Goal: Task Accomplishment & Management: Manage account settings

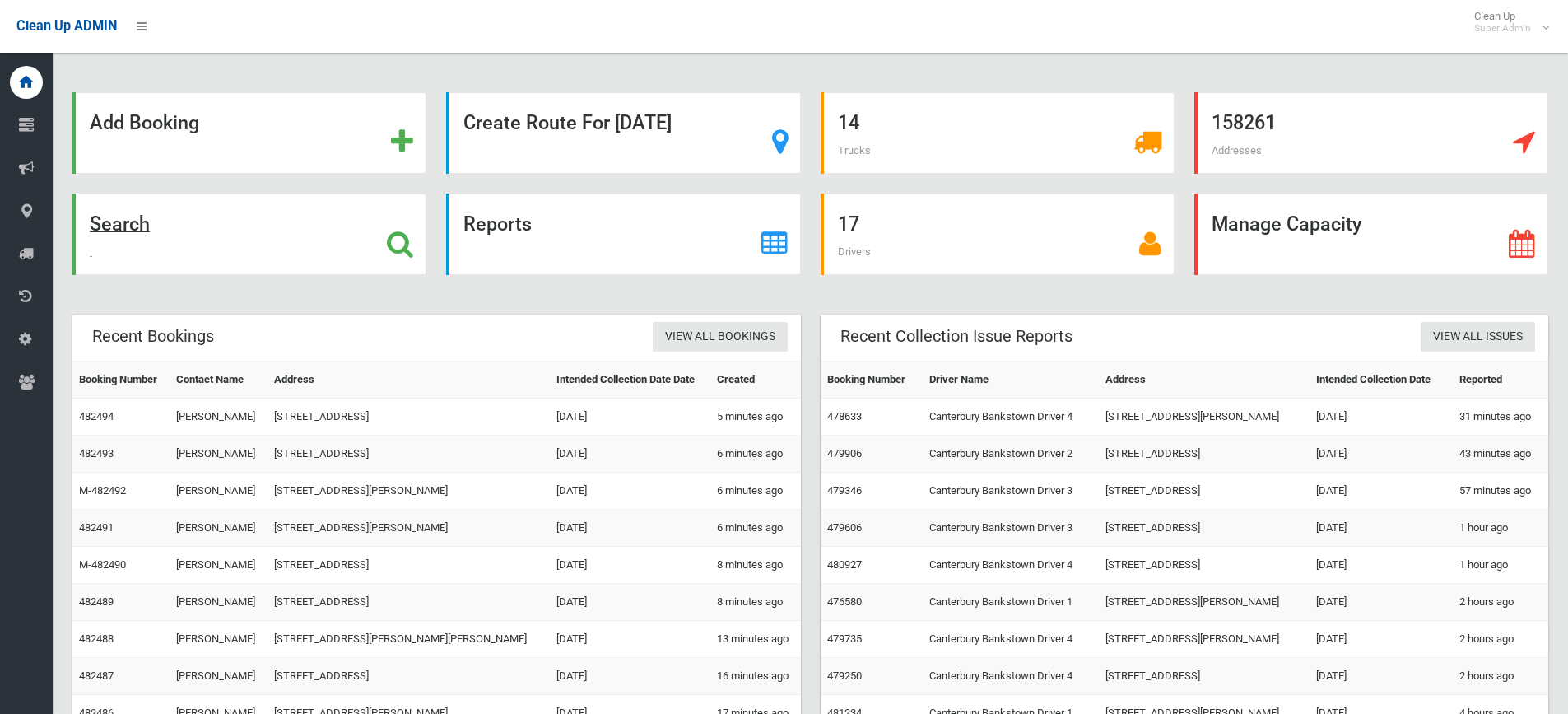
click at [410, 243] on icon at bounding box center [400, 244] width 26 height 28
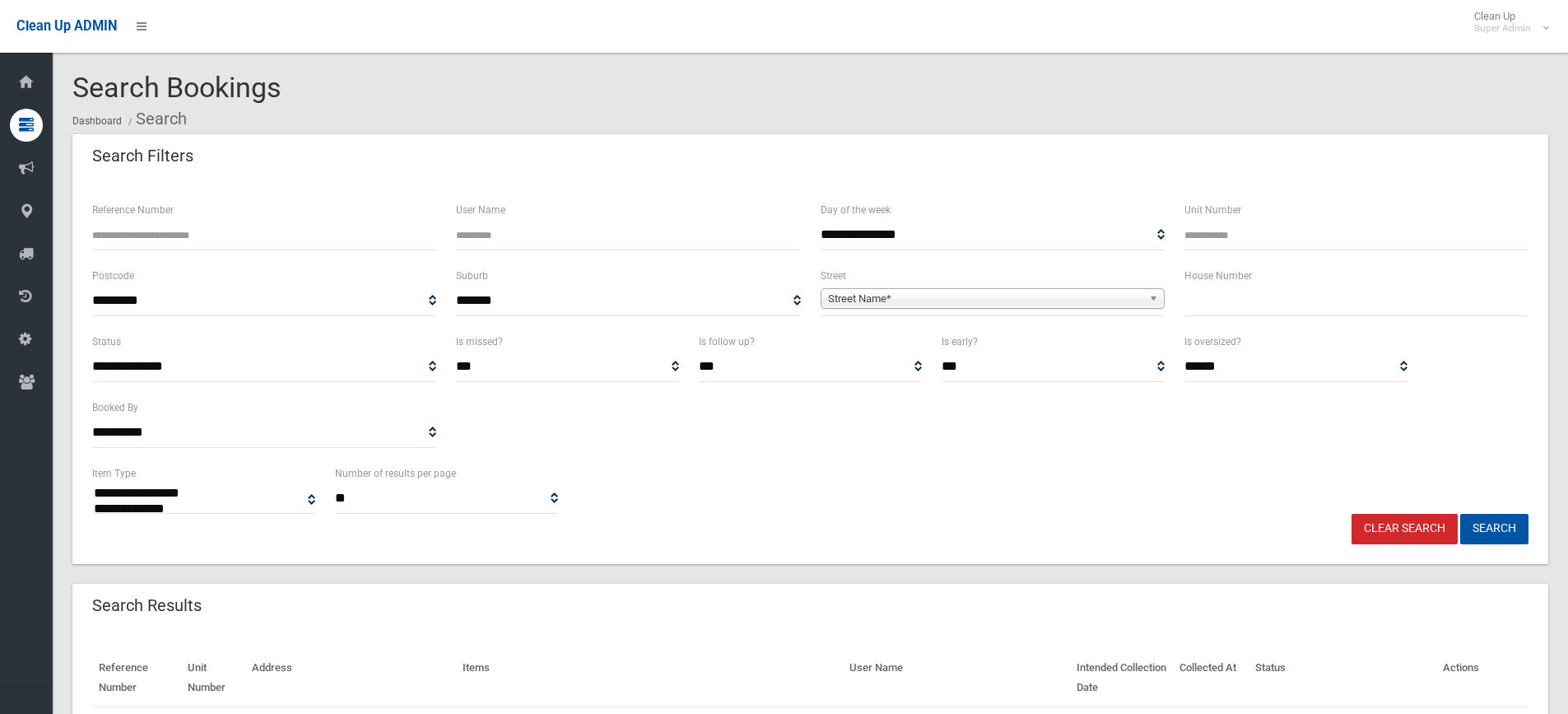
select select
click at [205, 237] on input "Reference Number" at bounding box center [264, 235] width 344 height 31
type input "******"
click at [1460, 514] on button "Search" at bounding box center [1494, 529] width 68 height 31
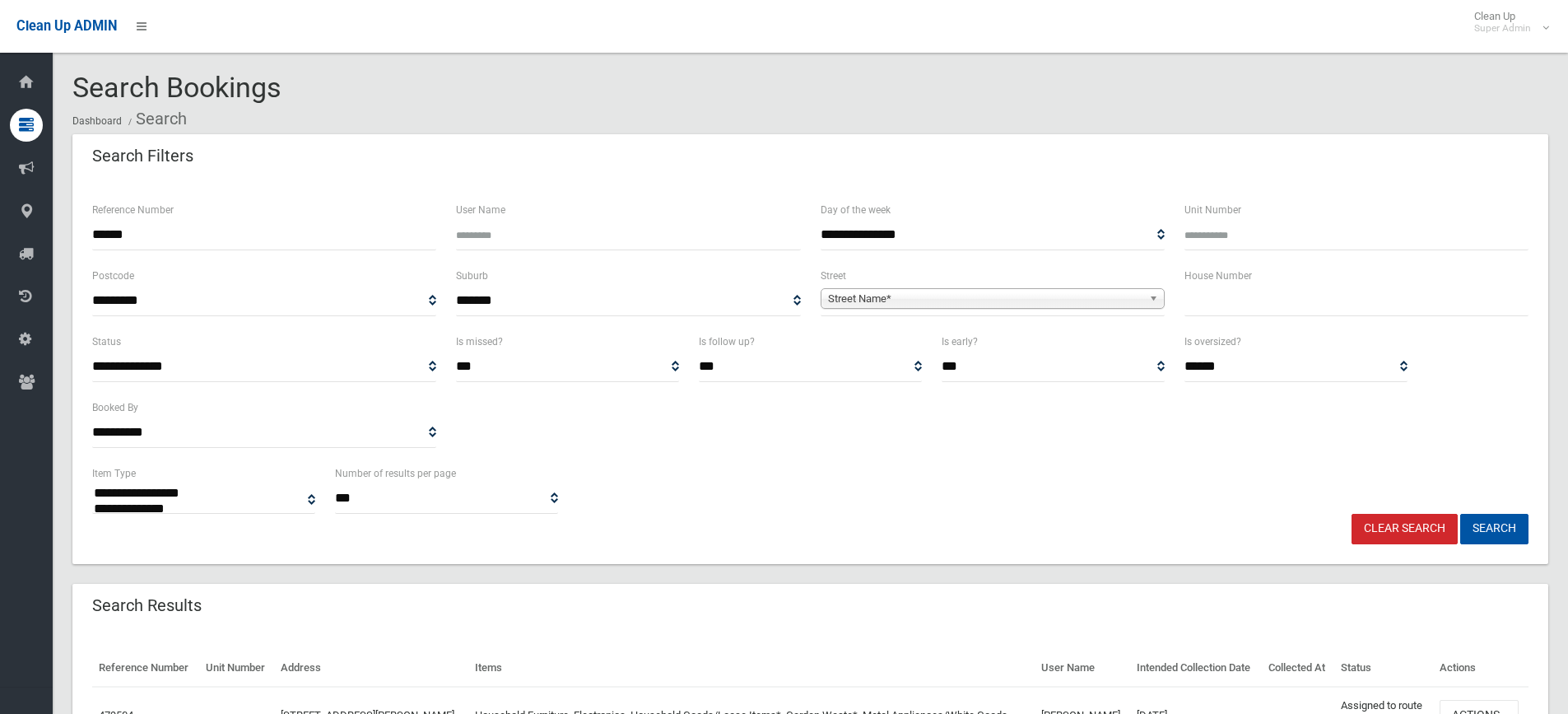
select select
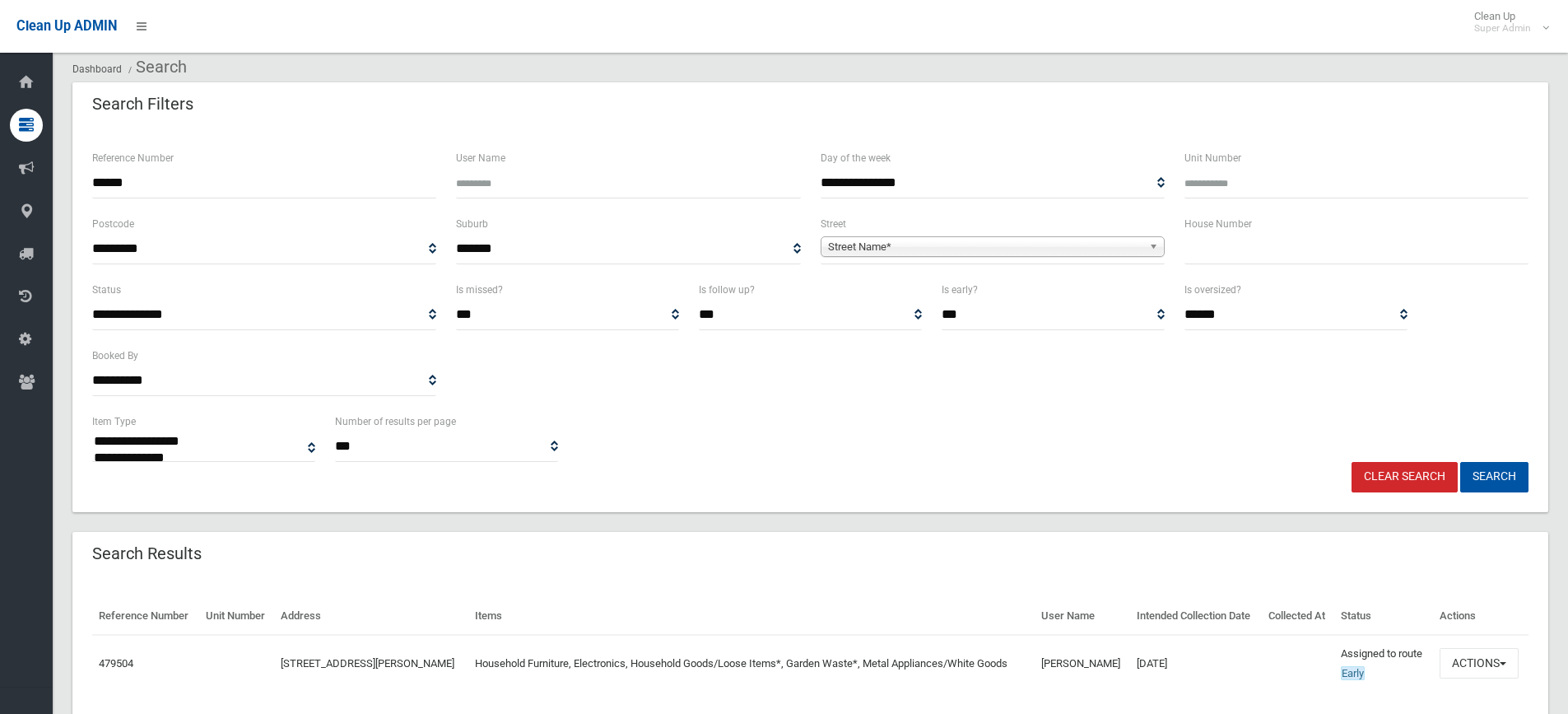
scroll to position [109, 0]
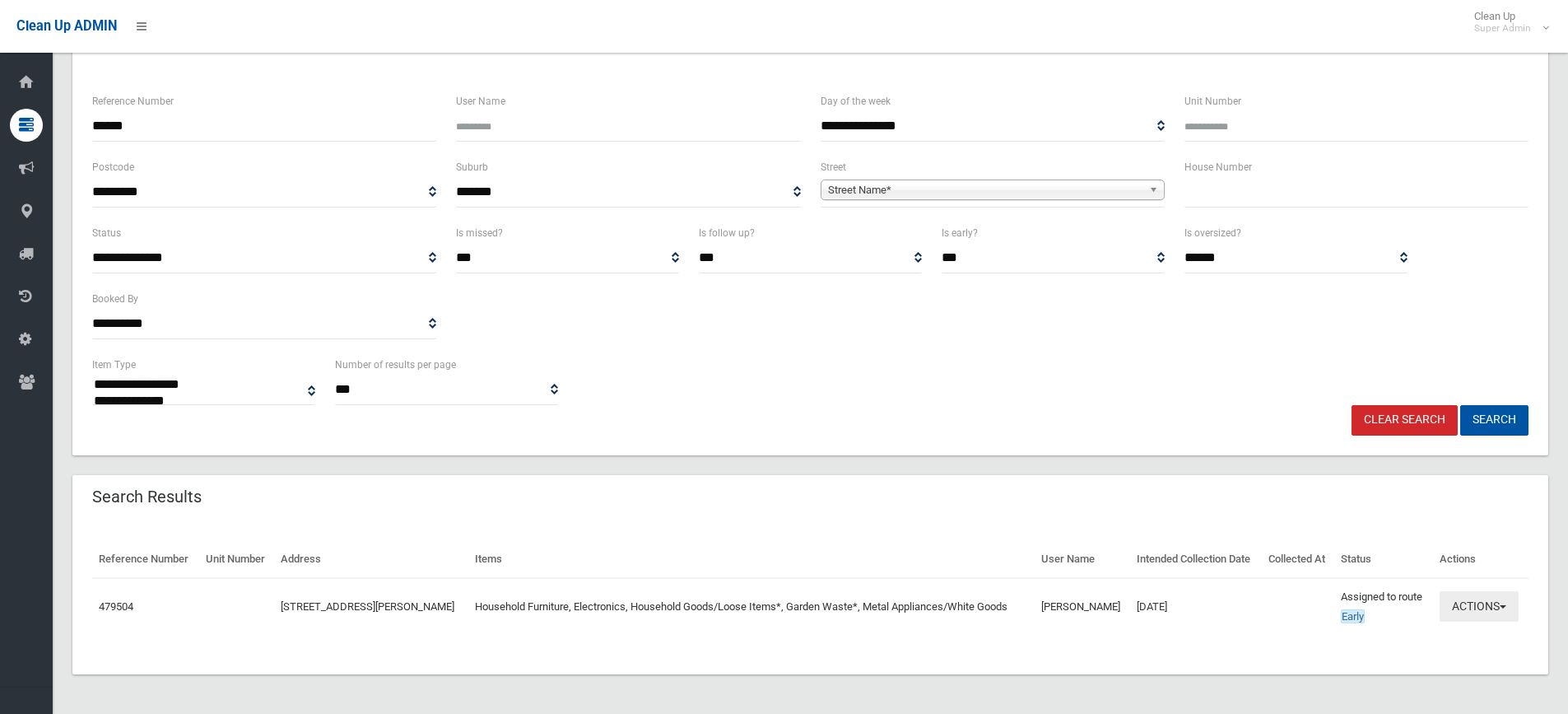
click at [1477, 605] on button "Actions" at bounding box center [1480, 606] width 79 height 31
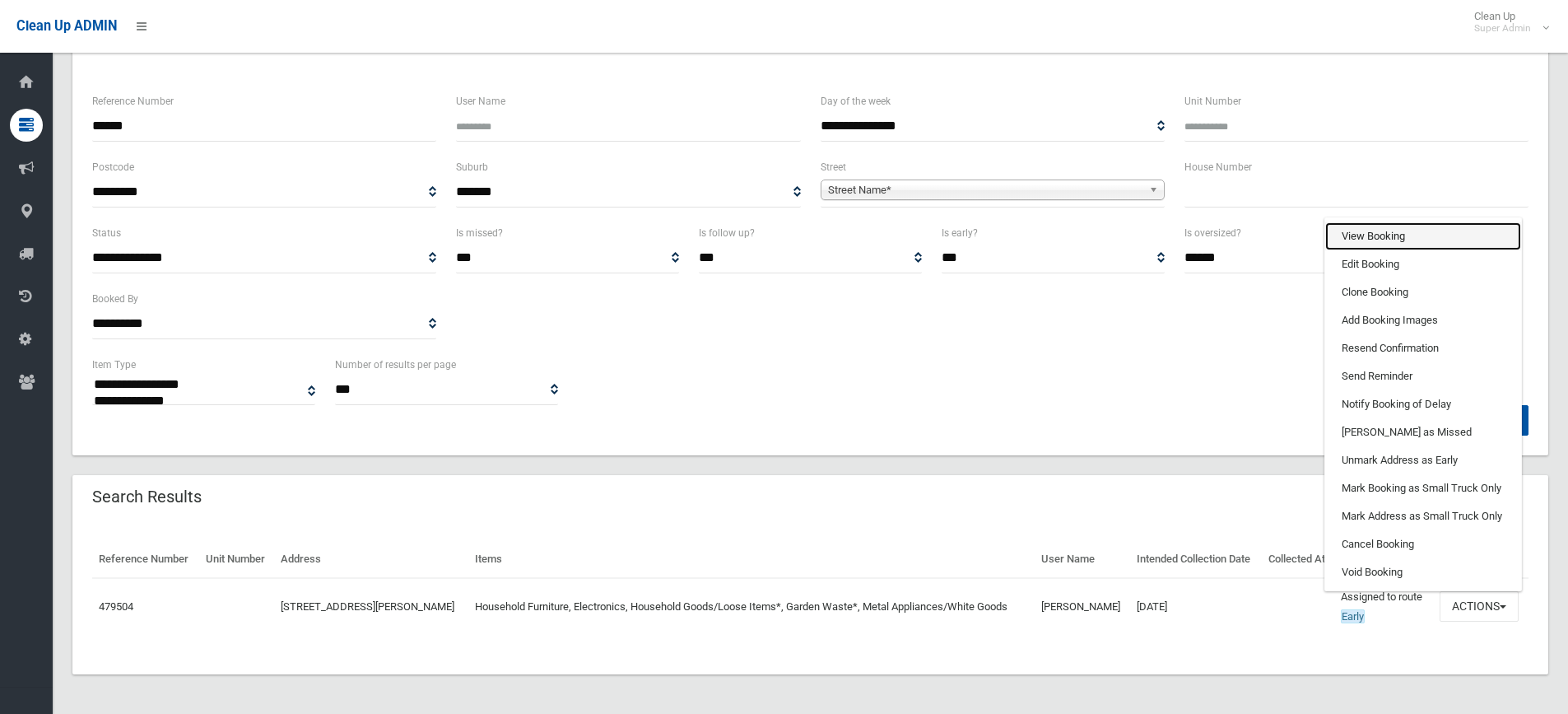
click at [1363, 241] on link "View Booking" at bounding box center [1424, 237] width 196 height 28
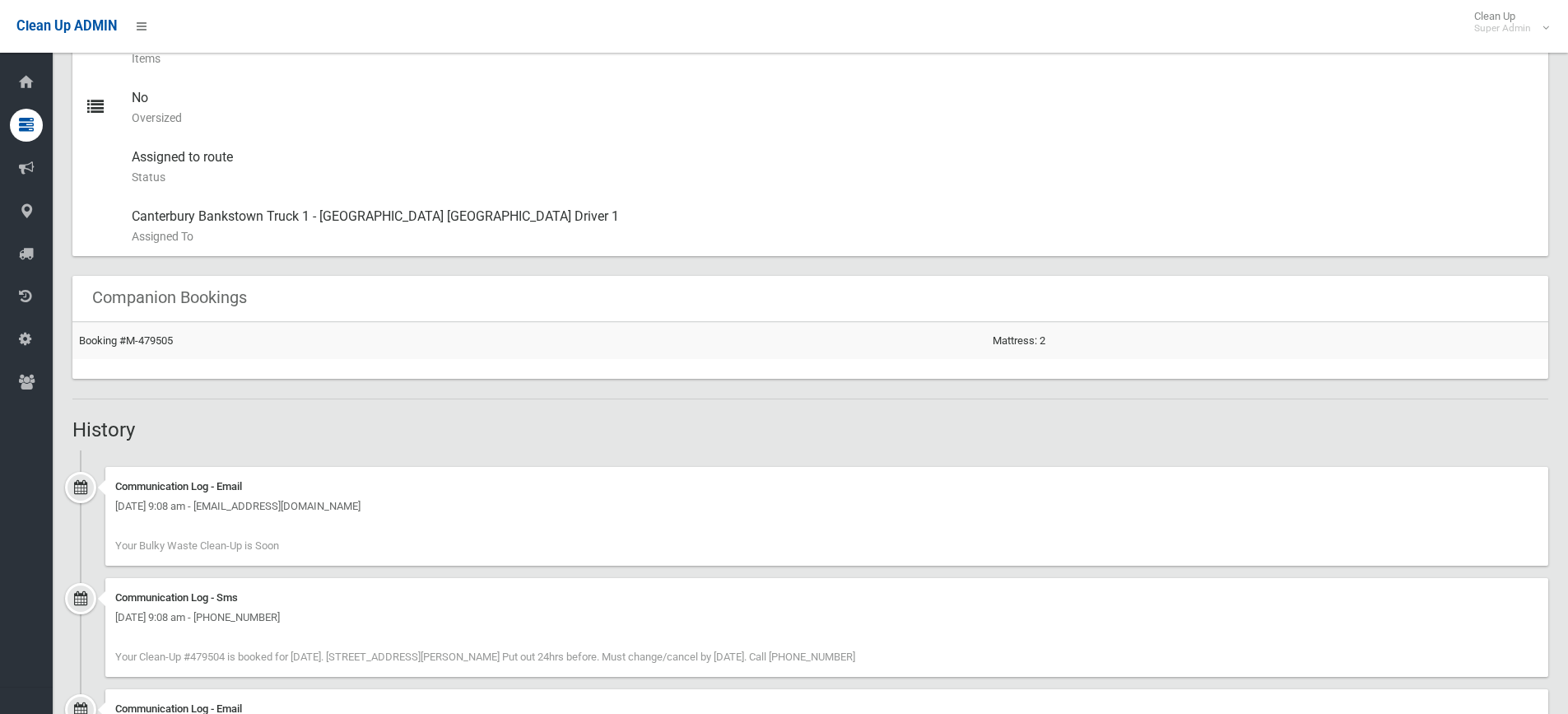
scroll to position [825, 0]
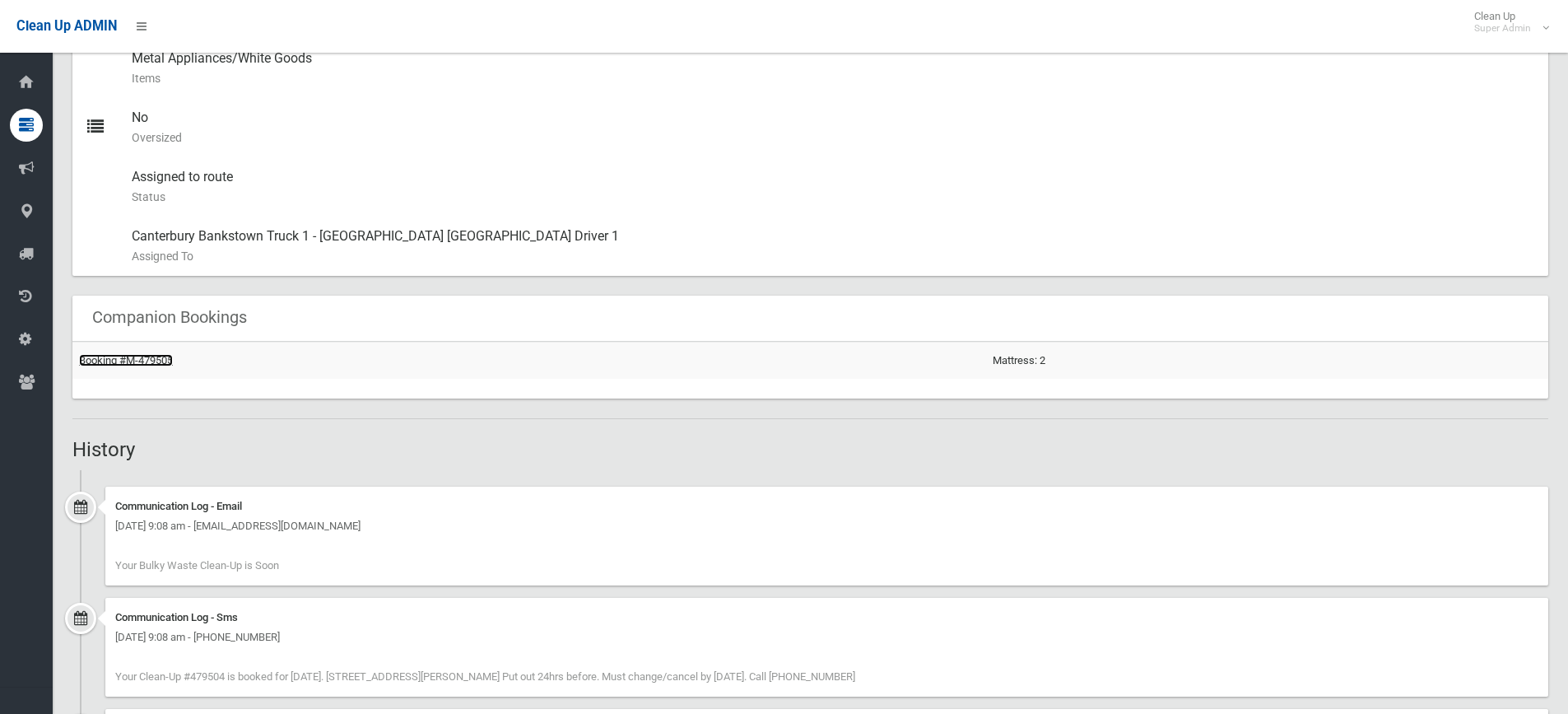
click at [153, 360] on link "Booking #M-479505" at bounding box center [125, 360] width 94 height 12
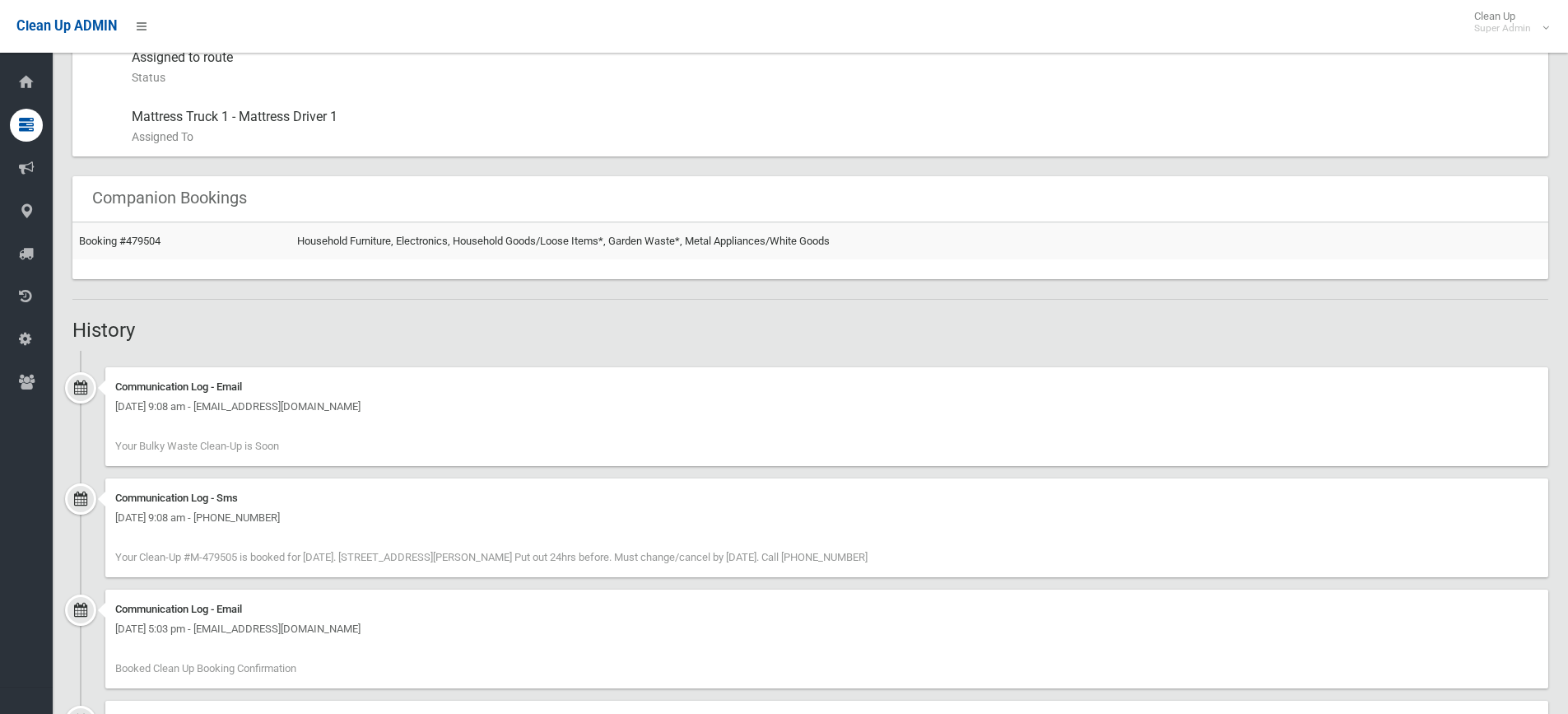
scroll to position [829, 0]
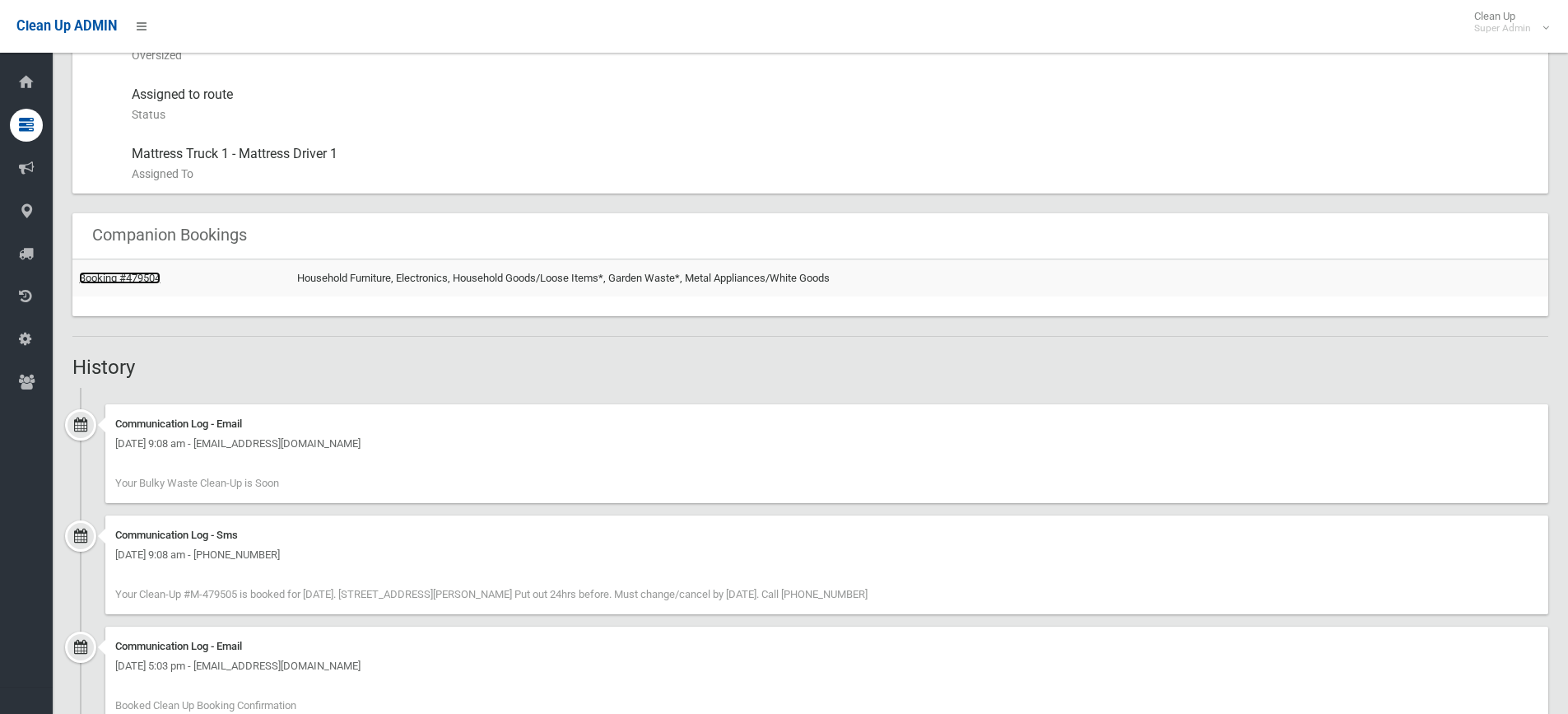
click at [123, 276] on link "Booking #479504" at bounding box center [119, 278] width 81 height 12
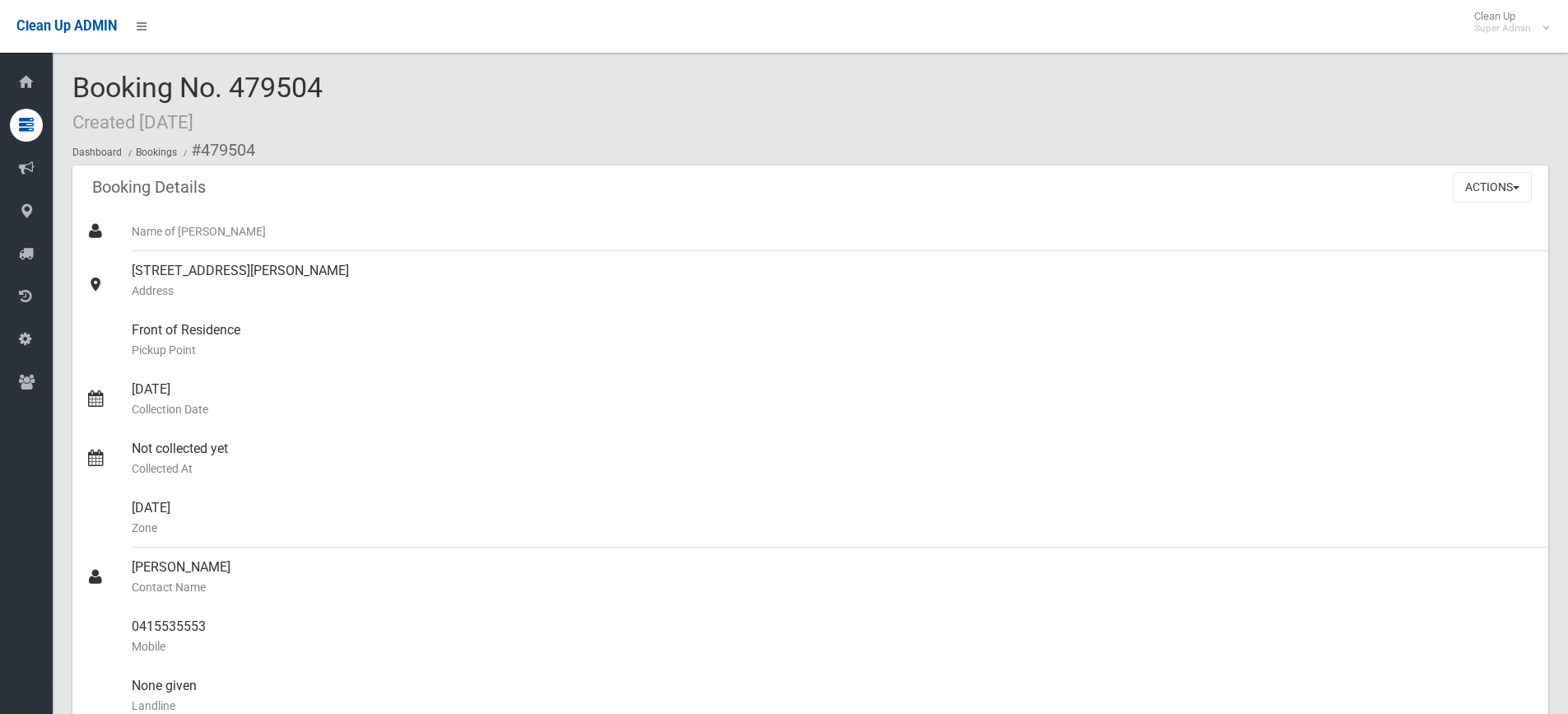
click at [412, 109] on div "Booking No. 479504 Created 16/08/2025 Dashboard Bookings #479504" at bounding box center [811, 119] width 1476 height 93
drag, startPoint x: 331, startPoint y: 83, endPoint x: 75, endPoint y: 84, distance: 256.0
click at [306, 81] on span "Booking No. 479504 Created 16/08/2025" at bounding box center [198, 103] width 250 height 64
click at [421, 86] on div "Booking No. 479504 Created [DATE] Dashboard Bookings #479504" at bounding box center [811, 119] width 1476 height 93
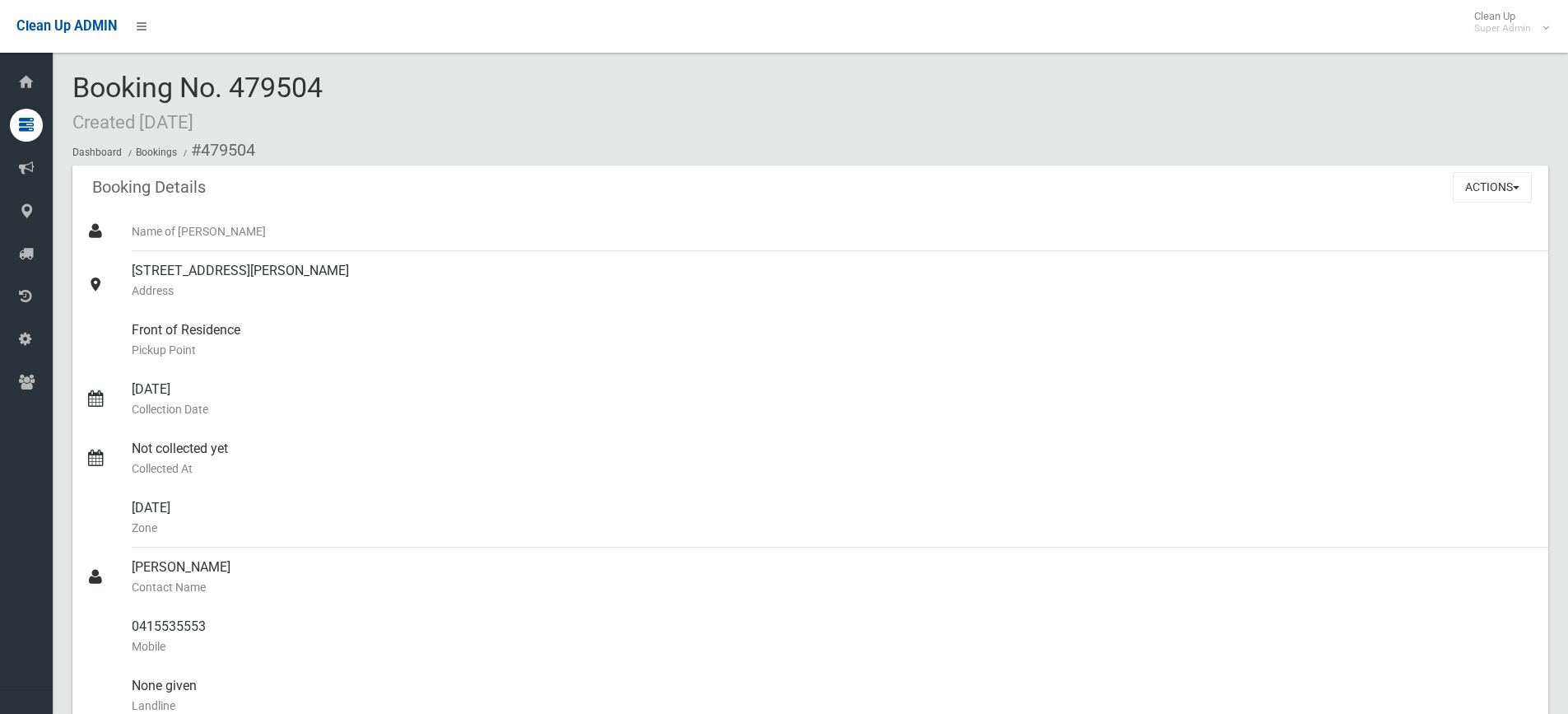
click at [573, 113] on div "Booking No. 479504 Created [DATE] Dashboard Bookings #479504" at bounding box center [811, 119] width 1476 height 93
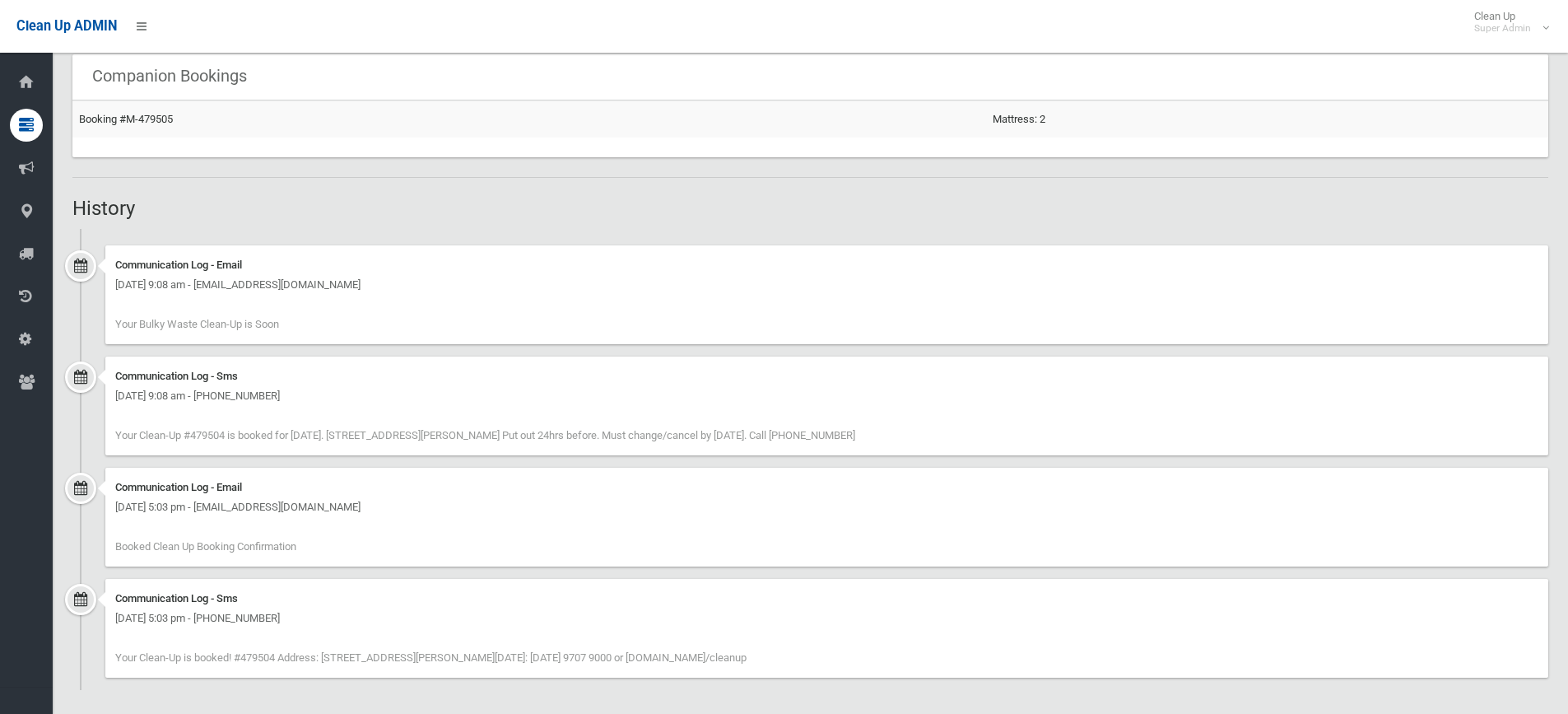
scroll to position [1072, 0]
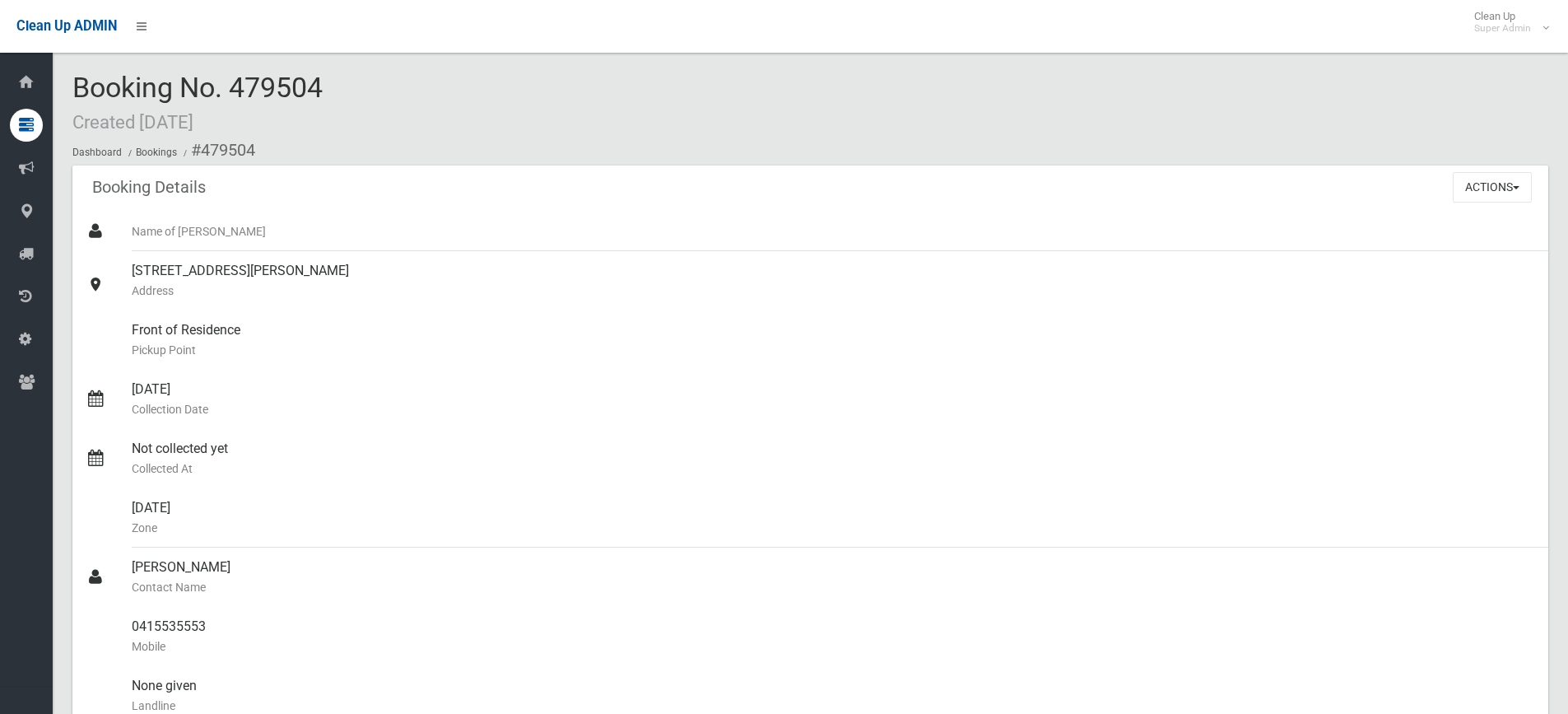
click at [756, 102] on div "Booking No. 479504 Created [DATE] Dashboard Bookings #479504" at bounding box center [811, 119] width 1476 height 93
click at [421, 88] on div "Booking No. 479504 Created [DATE] Dashboard Bookings #479504" at bounding box center [811, 119] width 1476 height 93
click at [1494, 187] on button "Actions" at bounding box center [1493, 187] width 79 height 31
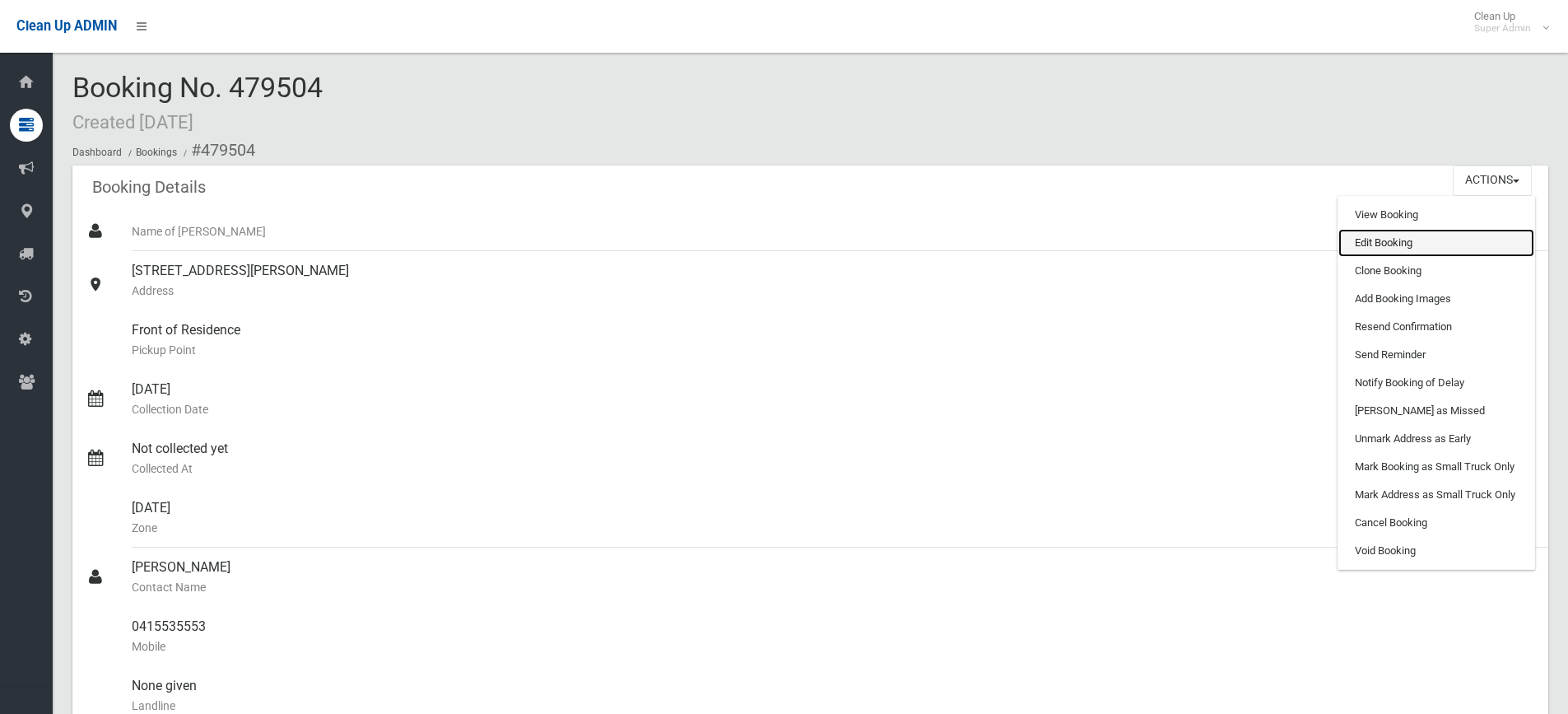
click at [1381, 237] on link "Edit Booking" at bounding box center [1437, 243] width 196 height 28
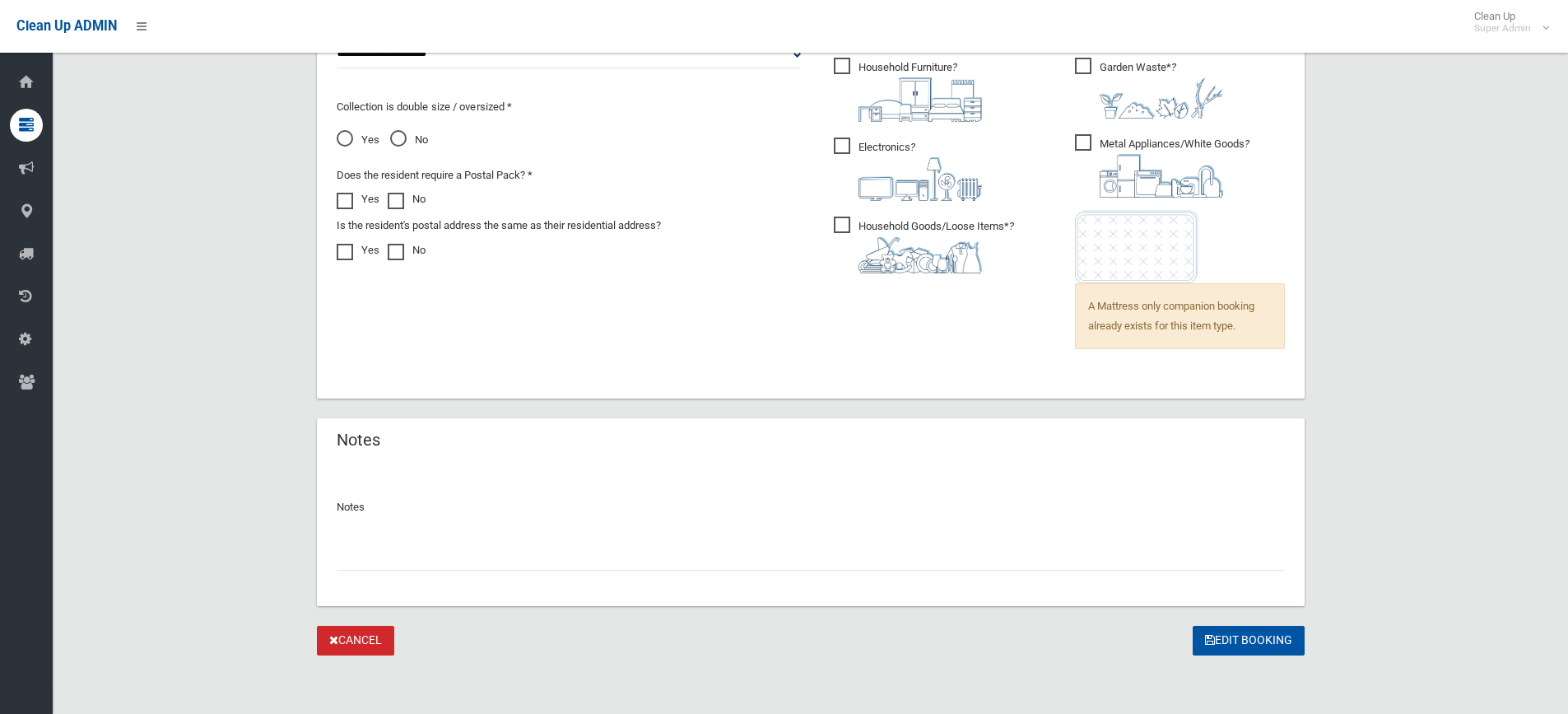
scroll to position [1182, 0]
click at [498, 552] on input "text" at bounding box center [811, 555] width 948 height 31
click at [489, 549] on input "**********" at bounding box center [811, 555] width 948 height 31
click at [468, 550] on input "**********" at bounding box center [811, 555] width 948 height 31
click at [649, 556] on input "**********" at bounding box center [811, 555] width 948 height 31
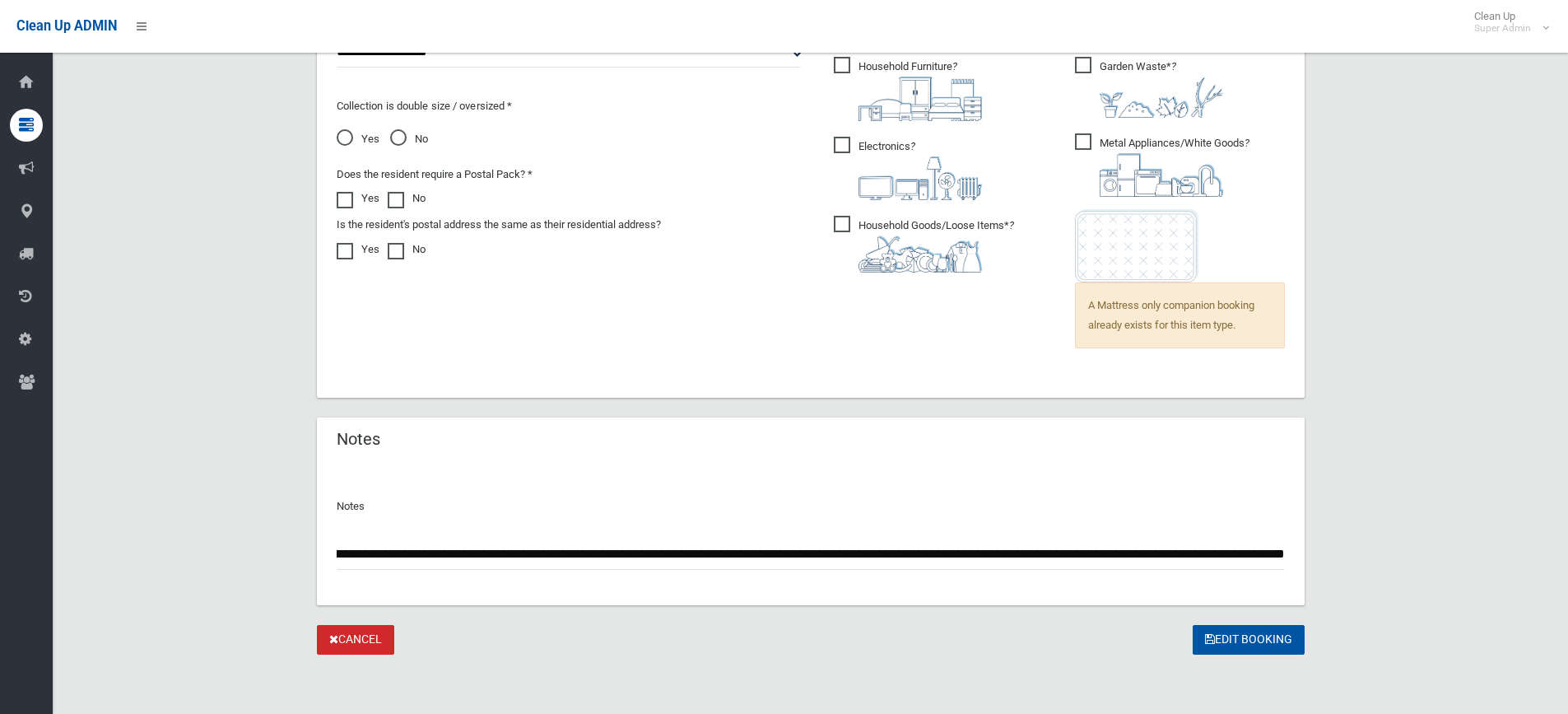
scroll to position [0, 987]
drag, startPoint x: 518, startPoint y: 551, endPoint x: 846, endPoint y: 435, distance: 347.9
click at [846, 435] on div "Notes" at bounding box center [811, 441] width 988 height 46
drag, startPoint x: 1143, startPoint y: 552, endPoint x: 1279, endPoint y: 526, distance: 138.5
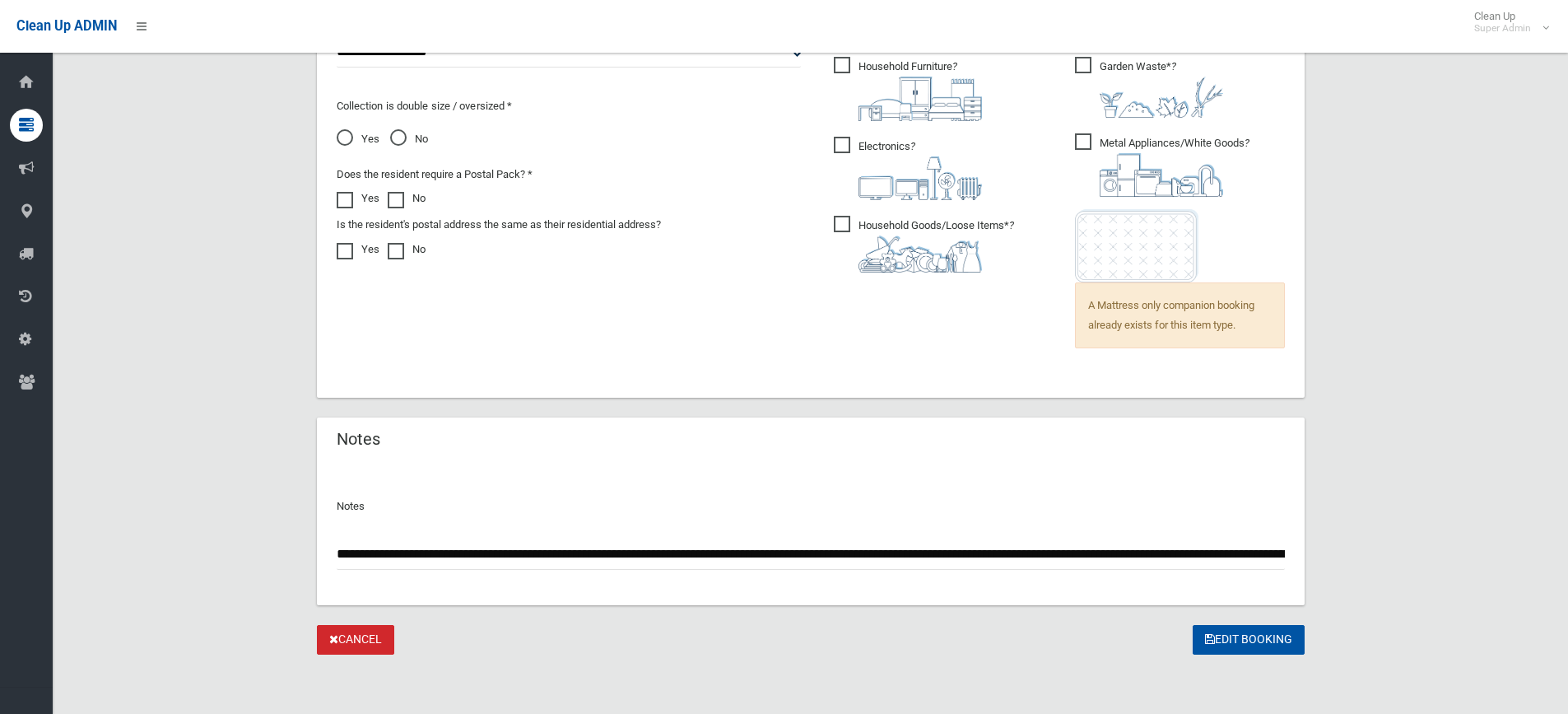
click at [1156, 552] on input "**********" at bounding box center [811, 555] width 948 height 31
type input "**********"
click at [1252, 645] on button "Edit Booking" at bounding box center [1249, 640] width 112 height 31
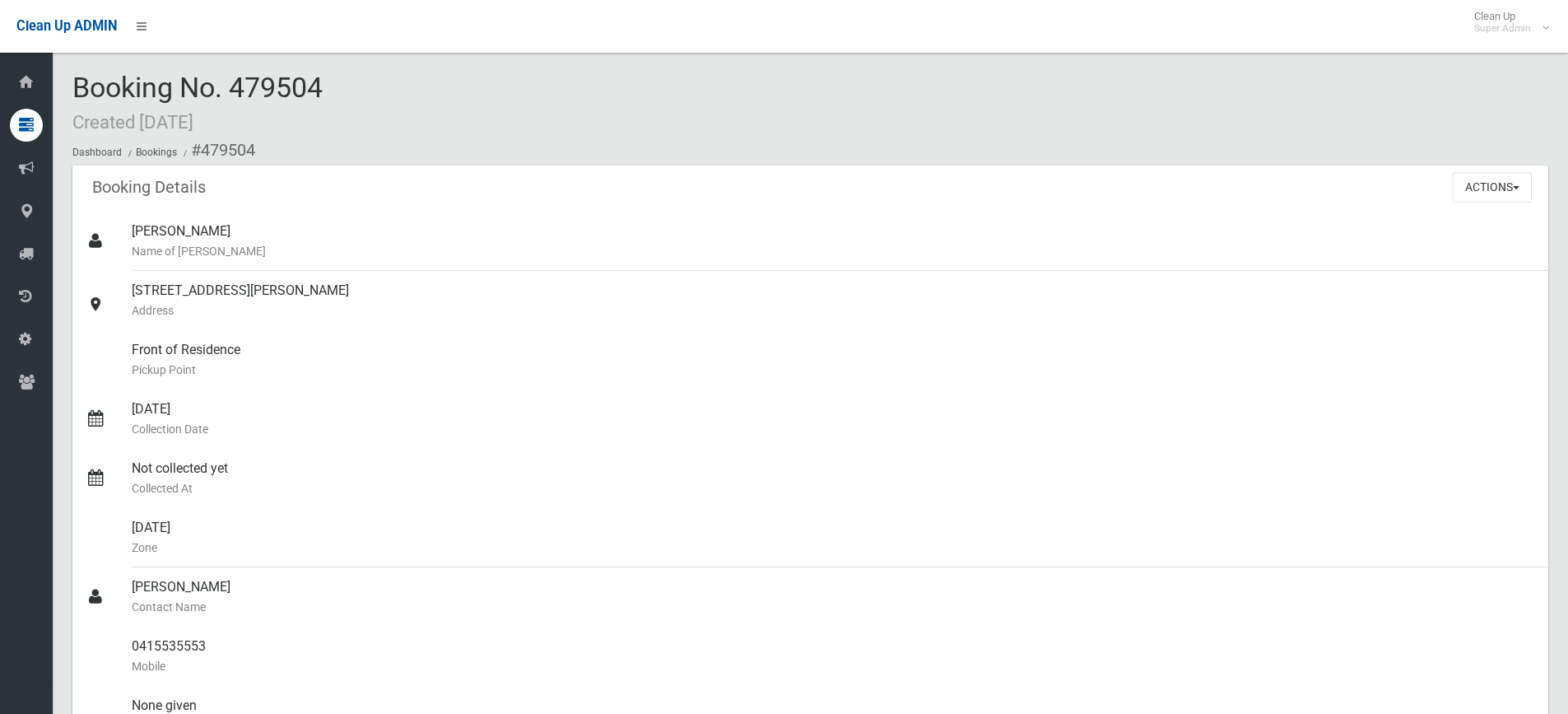
click at [868, 319] on small "Address" at bounding box center [833, 310] width 1403 height 20
click at [525, 146] on ol "Dashboard Bookings #479504" at bounding box center [811, 150] width 1476 height 31
